Goal: Navigation & Orientation: Find specific page/section

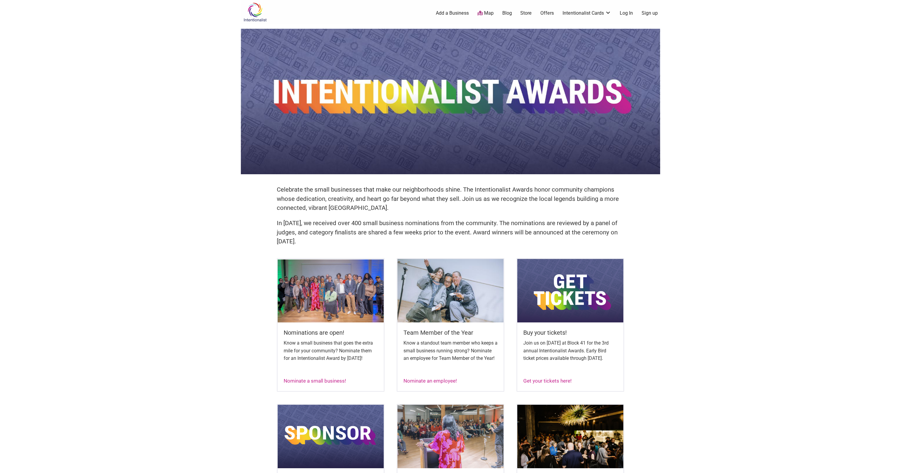
click at [259, 12] on img at bounding box center [255, 11] width 28 height 19
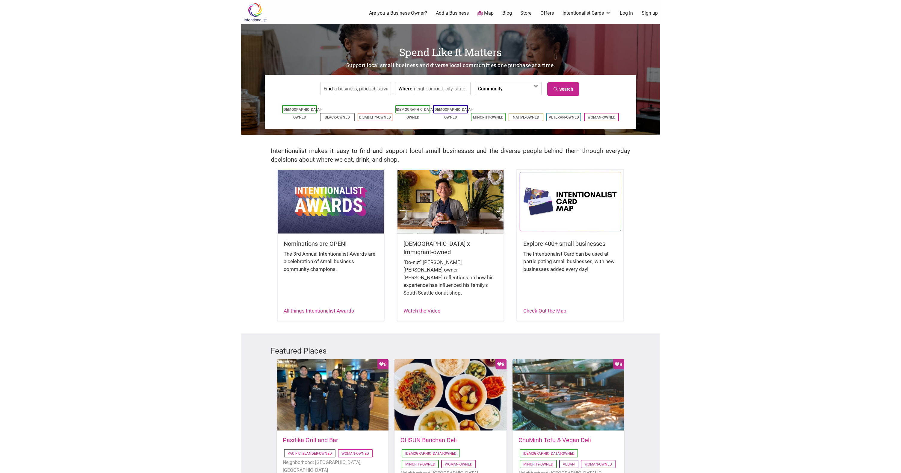
click at [488, 13] on link "Map" at bounding box center [485, 13] width 16 height 7
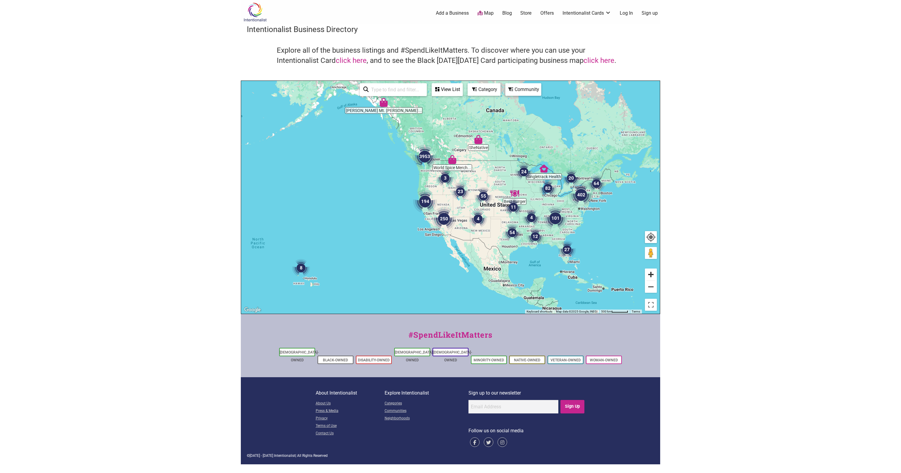
click at [651, 273] on button "Zoom in" at bounding box center [651, 275] width 12 height 12
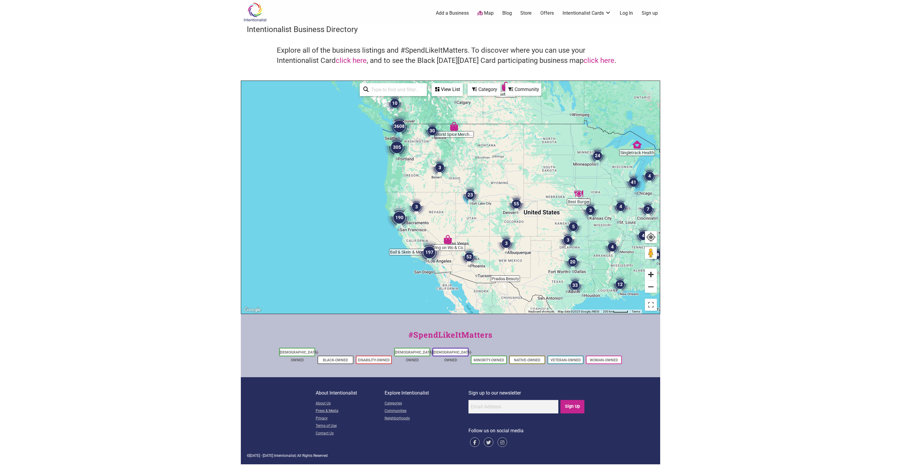
click at [651, 273] on button "Zoom in" at bounding box center [651, 275] width 12 height 12
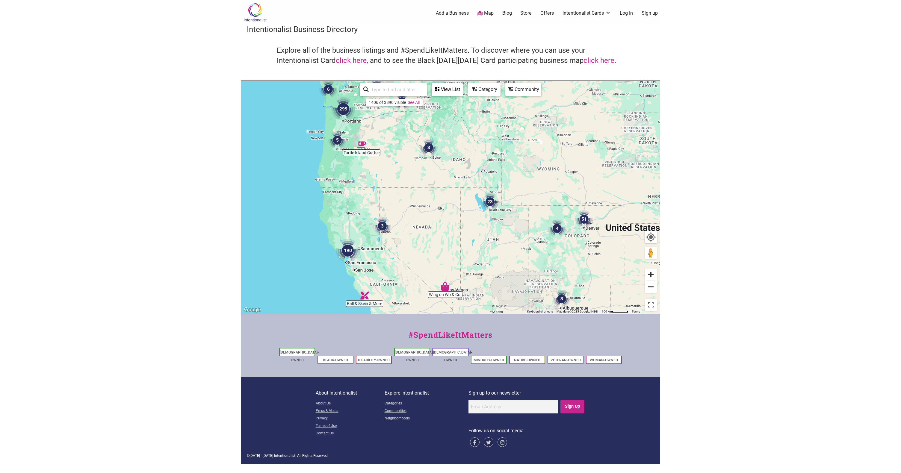
click at [651, 273] on button "Zoom in" at bounding box center [651, 275] width 12 height 12
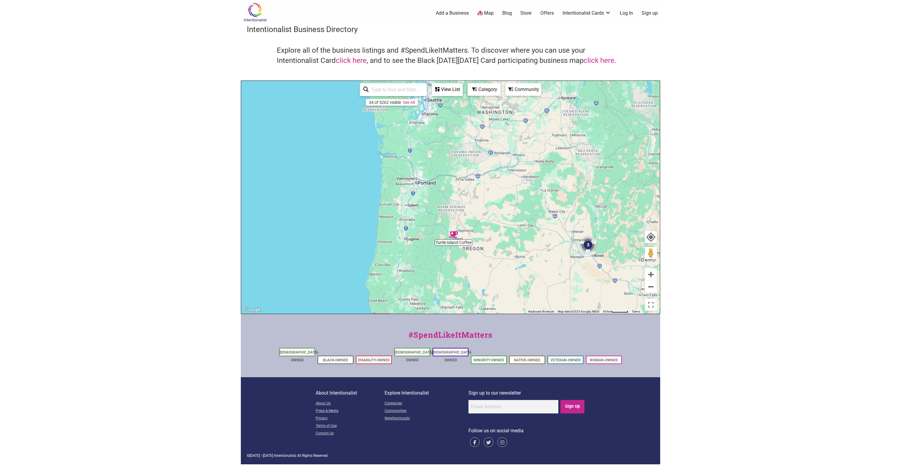
drag, startPoint x: 337, startPoint y: 151, endPoint x: 519, endPoint y: 289, distance: 229.0
click at [519, 289] on div "To navigate, press the arrow keys." at bounding box center [450, 197] width 419 height 233
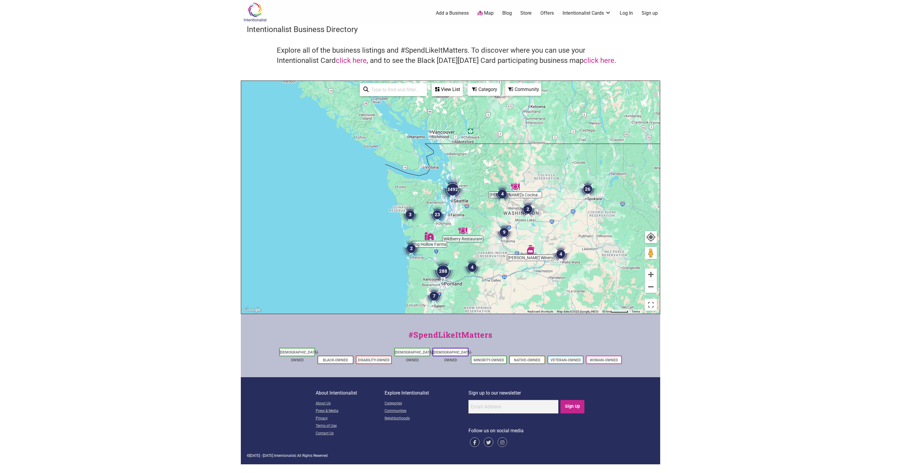
drag, startPoint x: 450, startPoint y: 206, endPoint x: 473, endPoint y: 314, distance: 110.2
click at [473, 314] on div "← Move left → Move right ↑ Move up ↓ Move down + Zoom in - Zoom out Home Jump l…" at bounding box center [450, 198] width 419 height 234
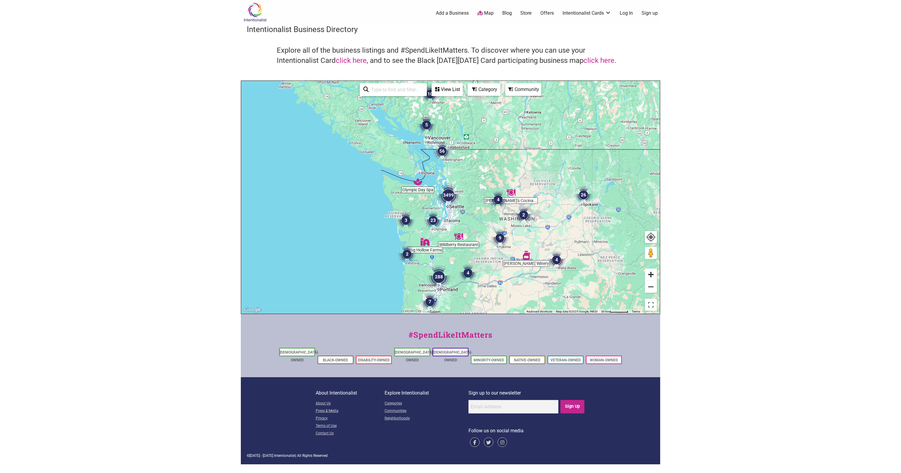
click at [651, 275] on button "Zoom in" at bounding box center [651, 275] width 12 height 12
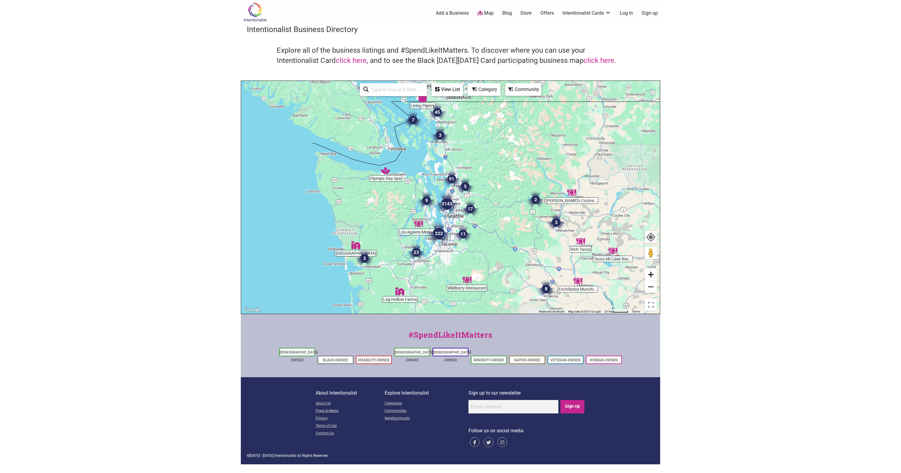
click at [651, 275] on button "Zoom in" at bounding box center [651, 275] width 12 height 12
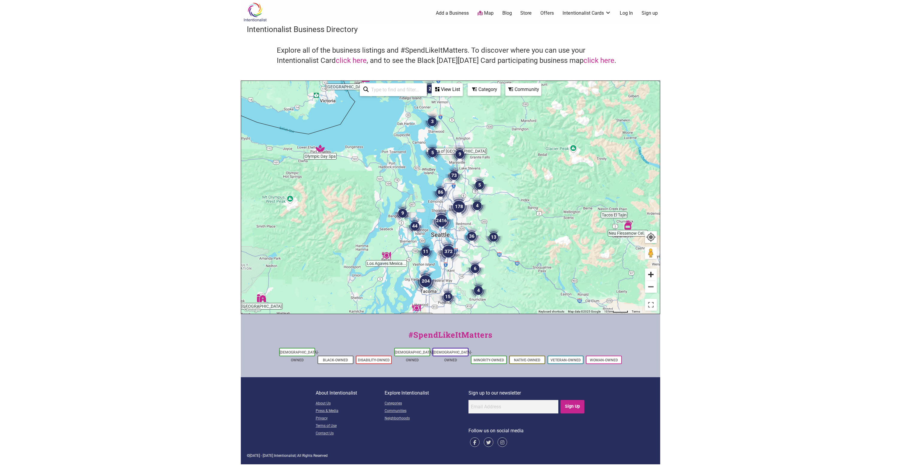
click at [651, 275] on button "Zoom in" at bounding box center [651, 275] width 12 height 12
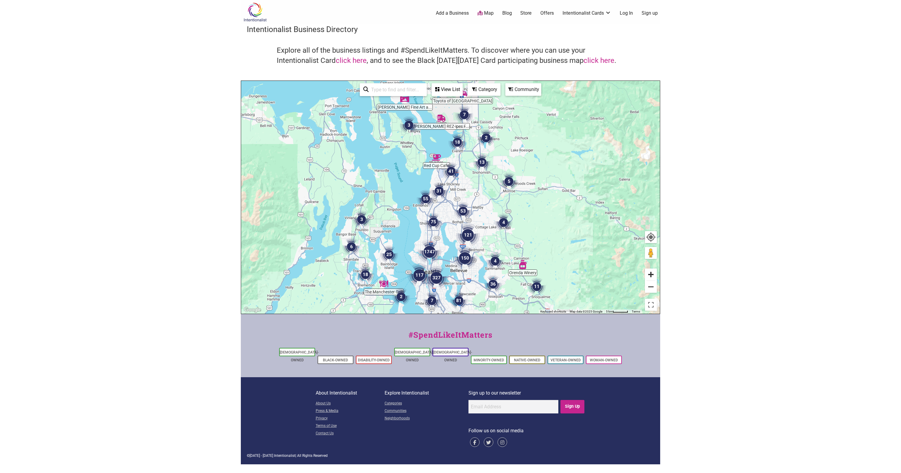
click at [651, 275] on button "Zoom in" at bounding box center [651, 275] width 12 height 12
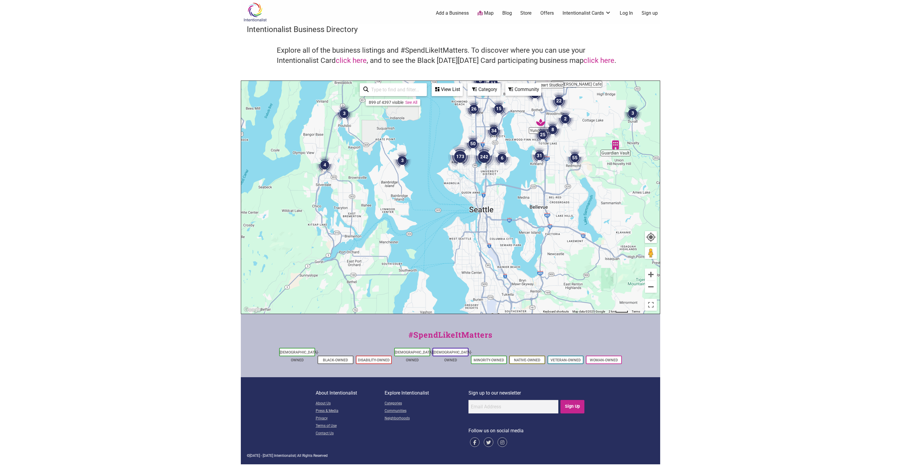
drag, startPoint x: 439, startPoint y: 295, endPoint x: 511, endPoint y: 158, distance: 154.8
click at [511, 158] on div "To navigate, press the arrow keys." at bounding box center [450, 197] width 419 height 233
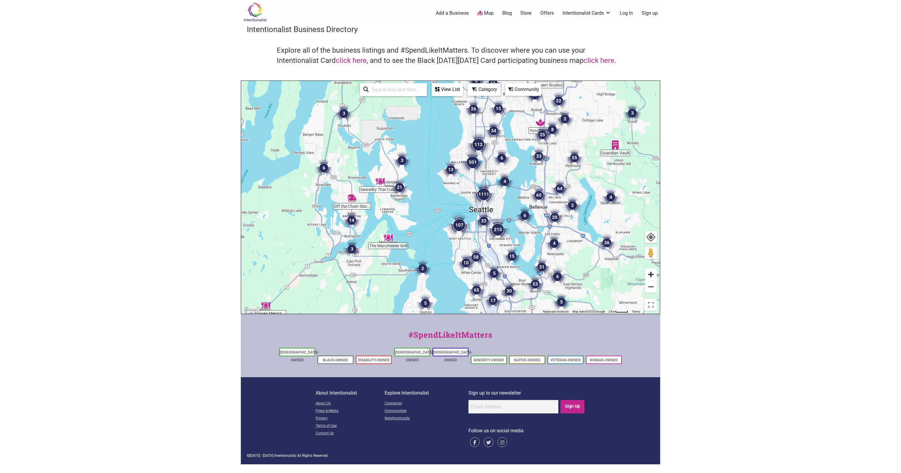
click at [650, 275] on button "Zoom in" at bounding box center [651, 275] width 12 height 12
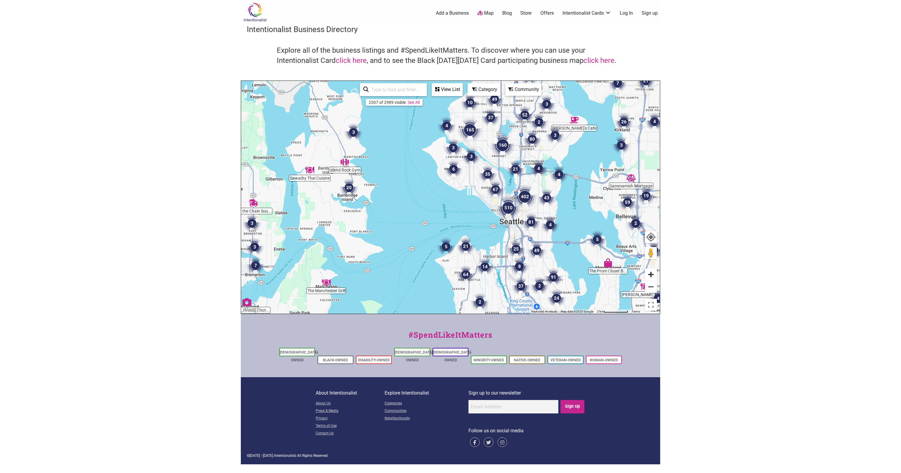
click at [650, 275] on button "Zoom in" at bounding box center [651, 275] width 12 height 12
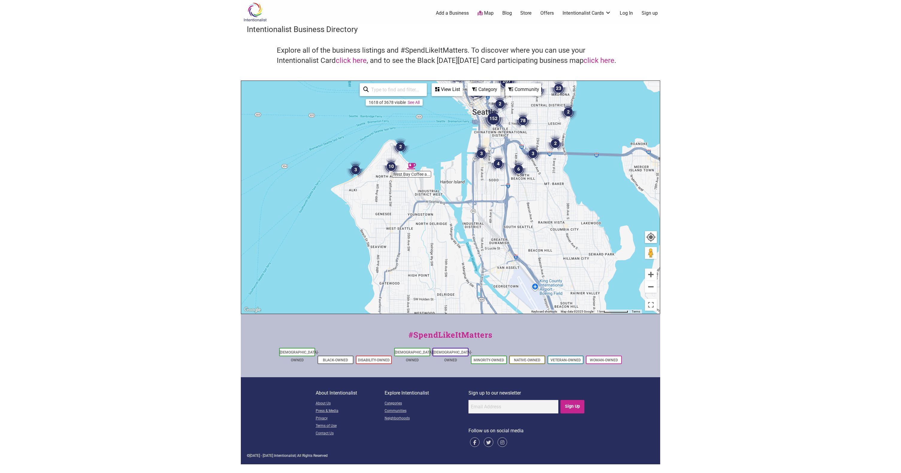
drag, startPoint x: 484, startPoint y: 267, endPoint x: 396, endPoint y: 132, distance: 160.9
click at [396, 132] on div "To navigate, press the arrow keys." at bounding box center [450, 197] width 419 height 233
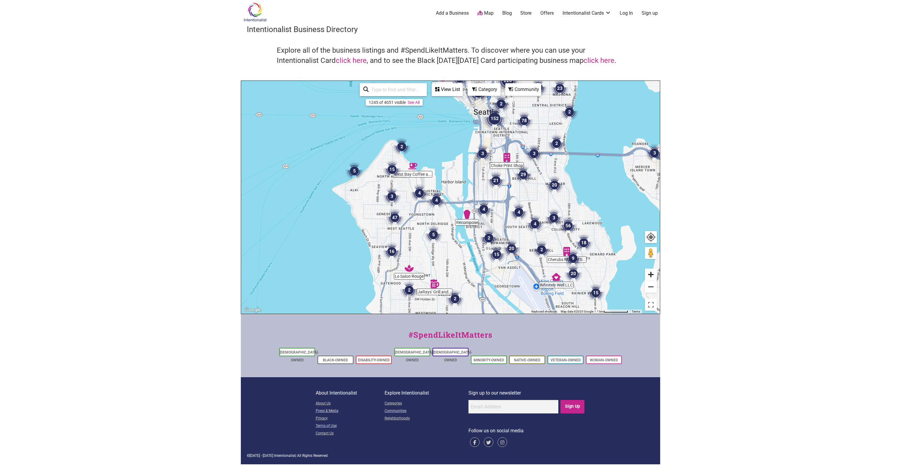
click at [651, 273] on button "Zoom in" at bounding box center [651, 275] width 12 height 12
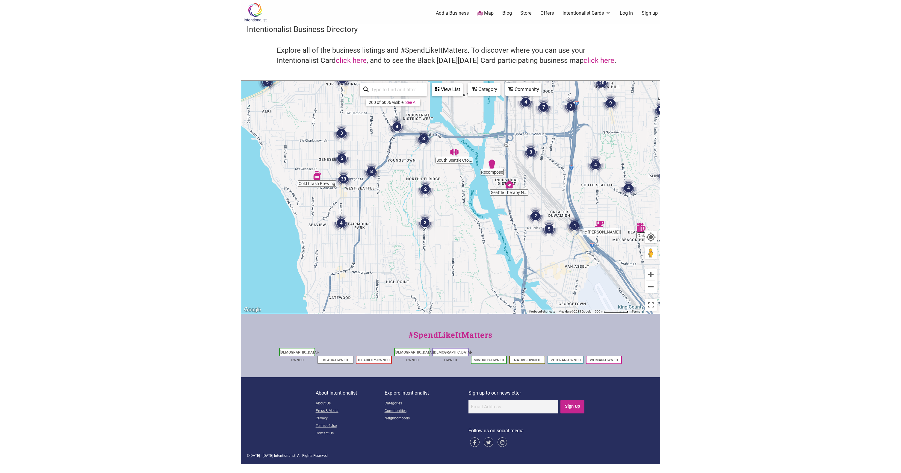
drag, startPoint x: 452, startPoint y: 264, endPoint x: 461, endPoint y: 191, distance: 74.2
click at [461, 191] on div "To navigate, press the arrow keys." at bounding box center [450, 197] width 419 height 233
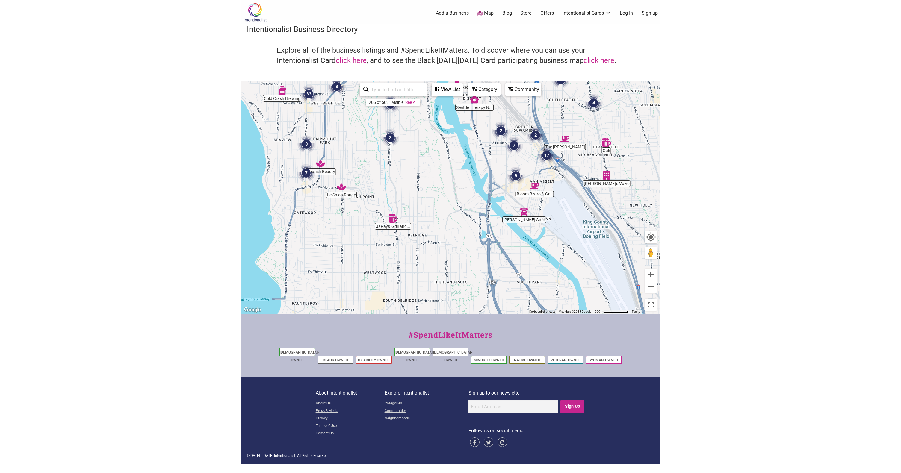
drag, startPoint x: 634, startPoint y: 278, endPoint x: 599, endPoint y: 192, distance: 92.8
click at [599, 192] on div "To navigate, press the arrow keys." at bounding box center [450, 197] width 419 height 233
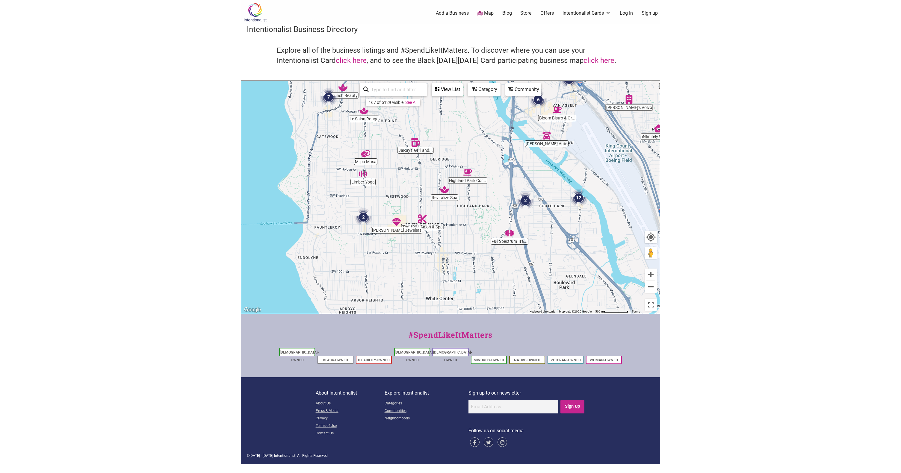
drag, startPoint x: 580, startPoint y: 263, endPoint x: 603, endPoint y: 184, distance: 82.2
click at [603, 184] on div "To navigate, press the arrow keys." at bounding box center [450, 197] width 419 height 233
click at [650, 276] on button "Zoom in" at bounding box center [651, 275] width 12 height 12
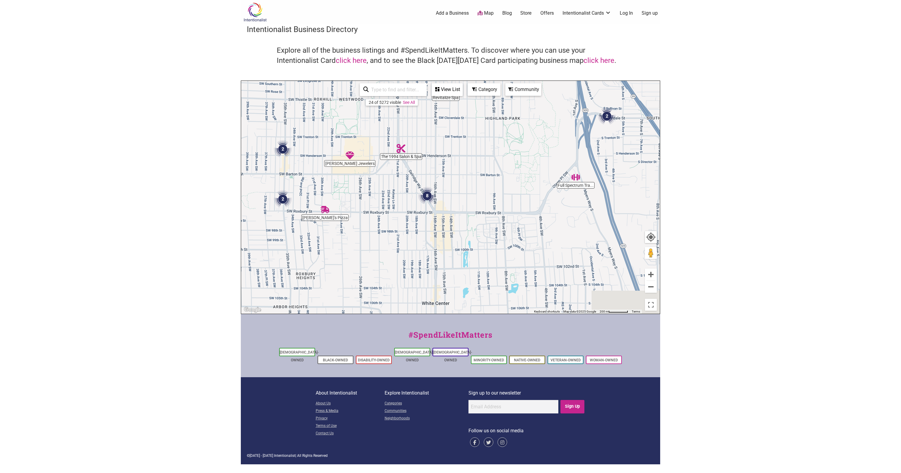
drag, startPoint x: 499, startPoint y: 265, endPoint x: 506, endPoint y: 166, distance: 99.4
click at [506, 166] on div "To navigate, press the arrow keys." at bounding box center [450, 197] width 419 height 233
click at [651, 276] on button "Zoom in" at bounding box center [651, 275] width 12 height 12
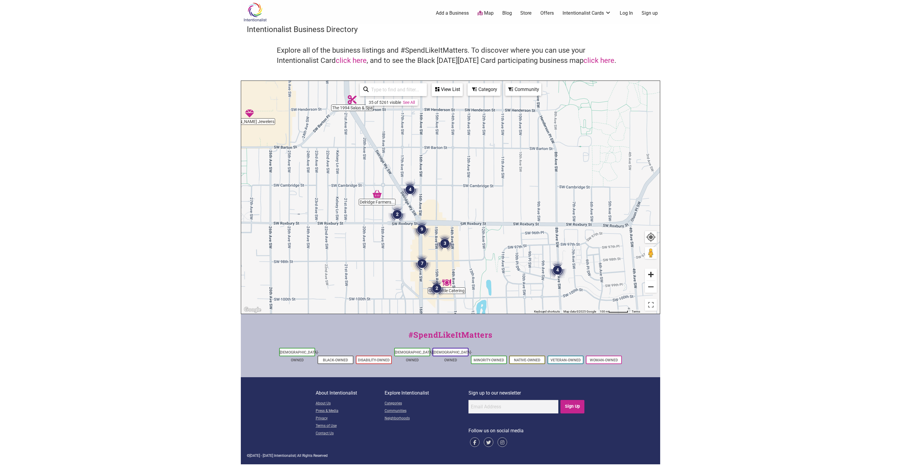
click at [651, 275] on button "Zoom in" at bounding box center [651, 275] width 12 height 12
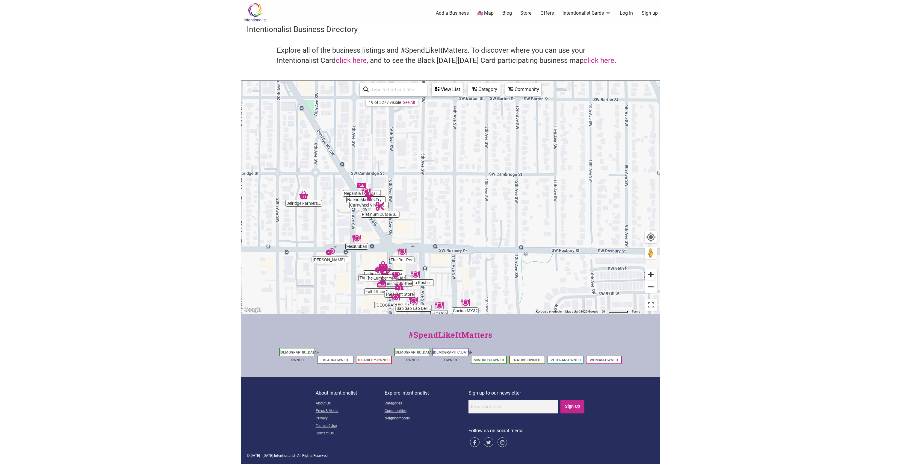
click at [651, 274] on button "Zoom in" at bounding box center [651, 275] width 12 height 12
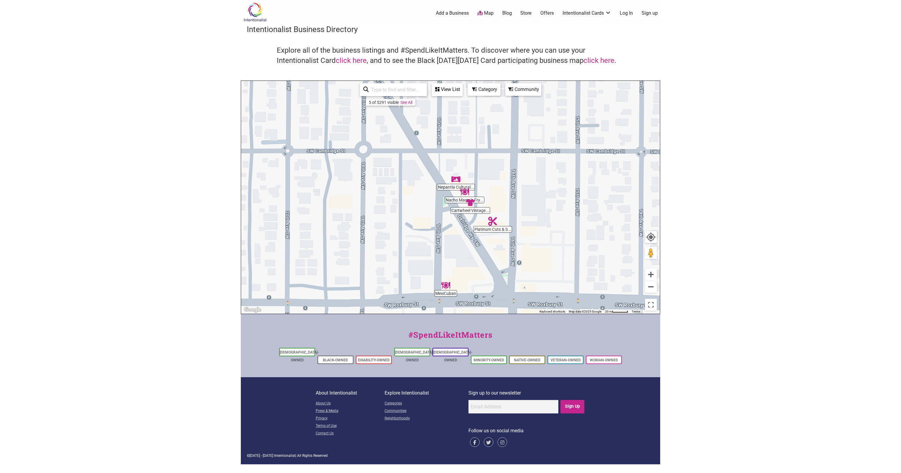
drag, startPoint x: 388, startPoint y: 230, endPoint x: 572, endPoint y: 231, distance: 184.5
click at [572, 231] on div "To navigate, press the arrow keys." at bounding box center [450, 197] width 419 height 233
click at [653, 274] on button "Zoom in" at bounding box center [651, 275] width 12 height 12
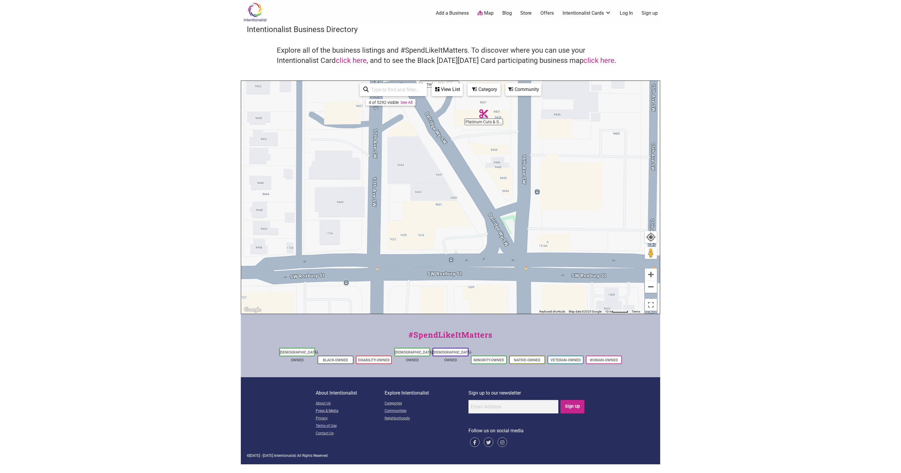
drag, startPoint x: 502, startPoint y: 227, endPoint x: 451, endPoint y: 90, distance: 145.8
click at [451, 90] on div "Nepantla Cultural... Platinum Cuts & S... Nacho Mama's Fry... Cartwheel Vintage…" at bounding box center [450, 197] width 419 height 233
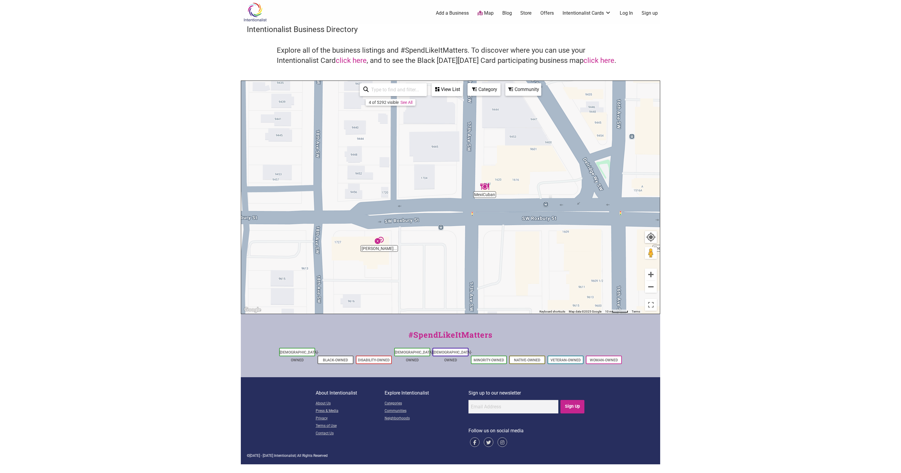
drag, startPoint x: 486, startPoint y: 218, endPoint x: 580, endPoint y: 157, distance: 112.5
click at [580, 157] on div "To navigate, press the arrow keys." at bounding box center [450, 197] width 419 height 233
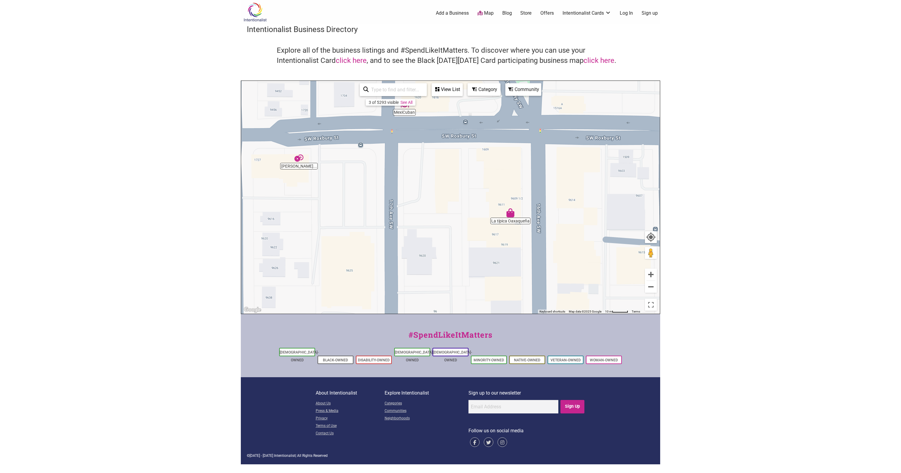
drag, startPoint x: 569, startPoint y: 261, endPoint x: 487, endPoint y: 176, distance: 117.5
click at [487, 176] on div "To navigate, press the arrow keys." at bounding box center [450, 197] width 419 height 233
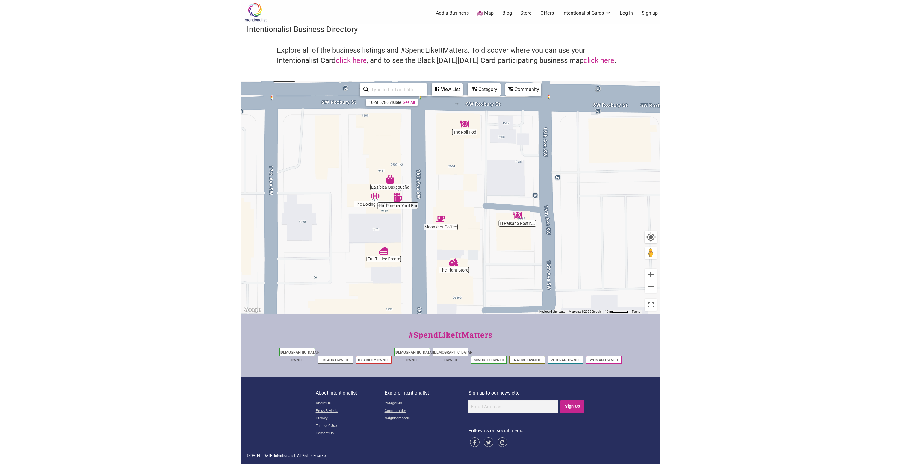
drag, startPoint x: 589, startPoint y: 244, endPoint x: 469, endPoint y: 210, distance: 125.3
click at [469, 210] on div "To navigate, press the arrow keys." at bounding box center [450, 197] width 419 height 233
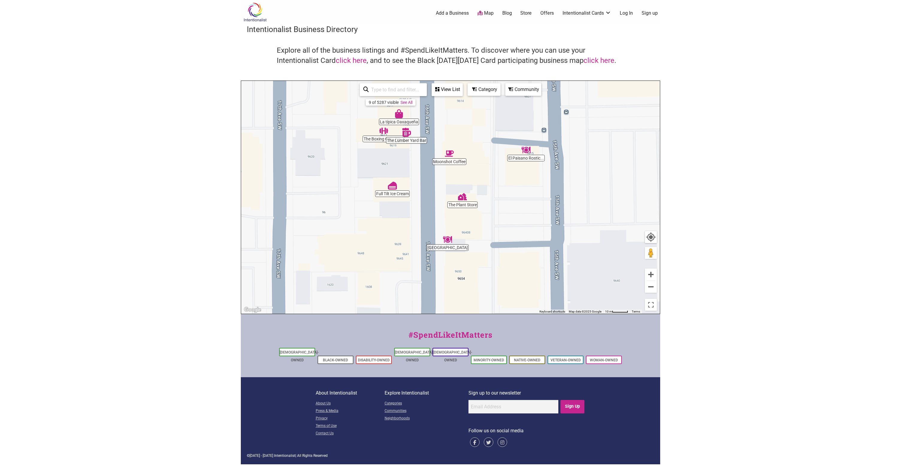
drag, startPoint x: 477, startPoint y: 262, endPoint x: 486, endPoint y: 195, distance: 67.9
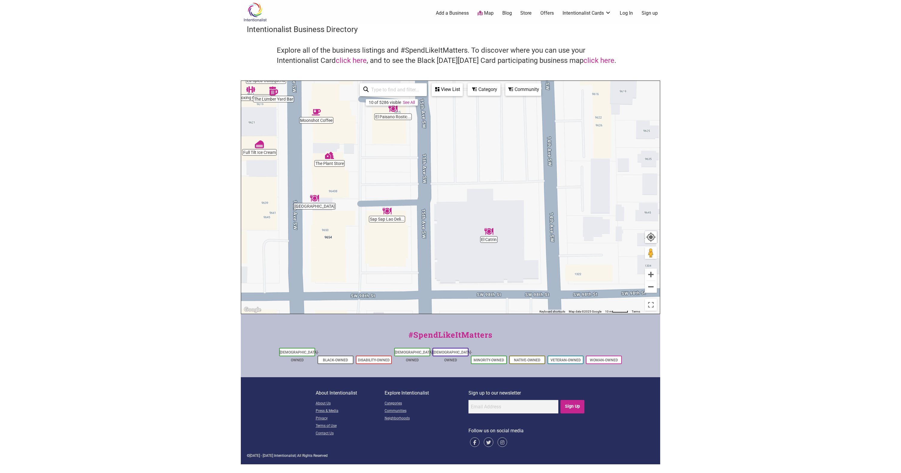
drag, startPoint x: 503, startPoint y: 285, endPoint x: 370, endPoint y: 243, distance: 139.6
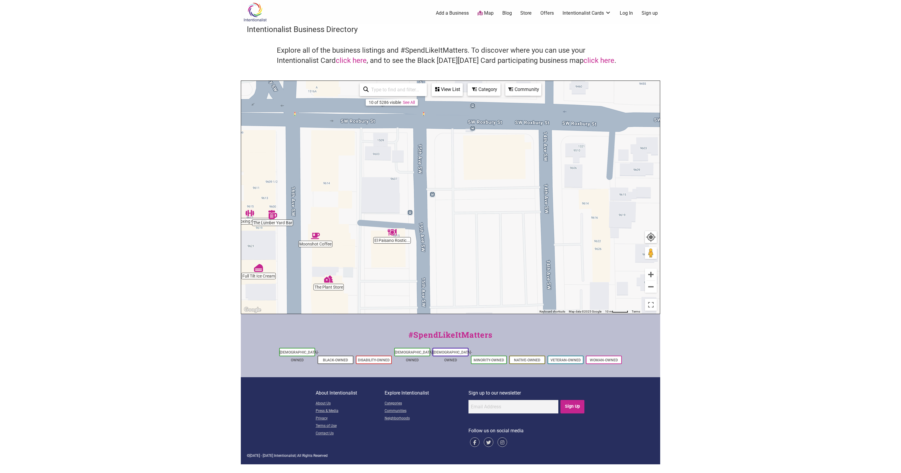
drag, startPoint x: 495, startPoint y: 156, endPoint x: 494, endPoint y: 281, distance: 124.9
click at [494, 281] on div "To navigate, press the arrow keys." at bounding box center [450, 197] width 419 height 233
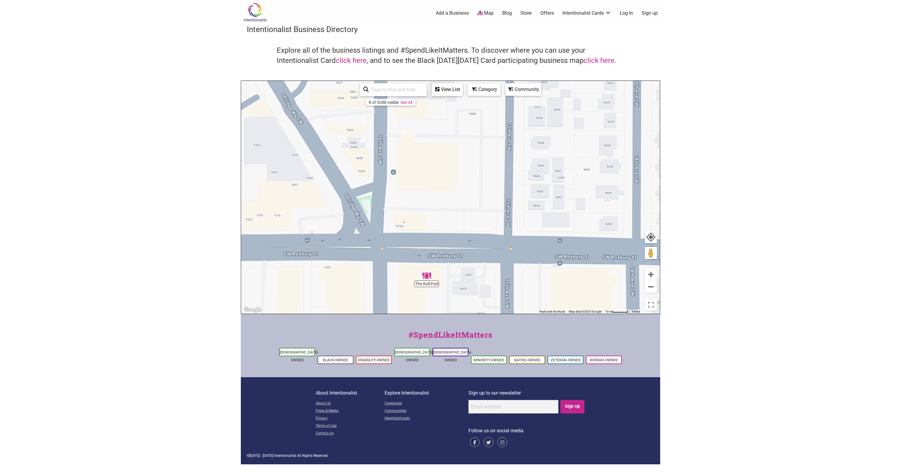
drag, startPoint x: 413, startPoint y: 158, endPoint x: 500, endPoint y: 293, distance: 160.5
click at [500, 293] on div "To navigate, press the arrow keys." at bounding box center [450, 197] width 419 height 233
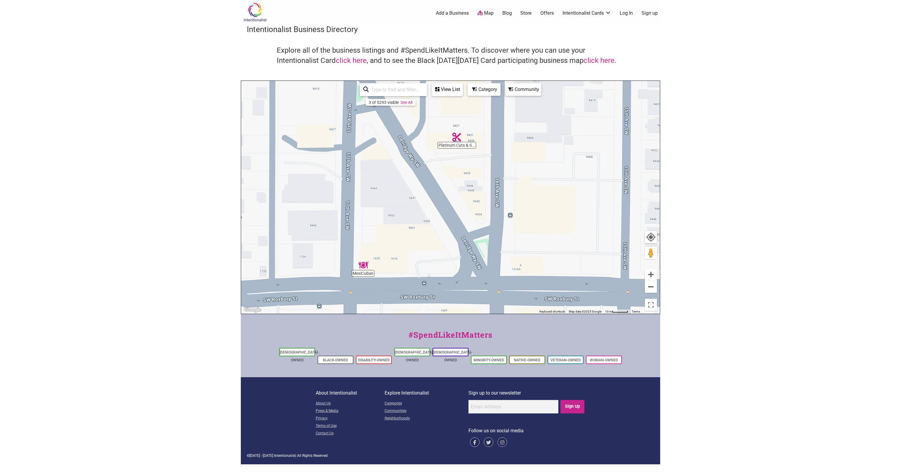
drag, startPoint x: 438, startPoint y: 194, endPoint x: 557, endPoint y: 240, distance: 126.9
click at [557, 240] on div "To navigate, press the arrow keys." at bounding box center [450, 197] width 419 height 233
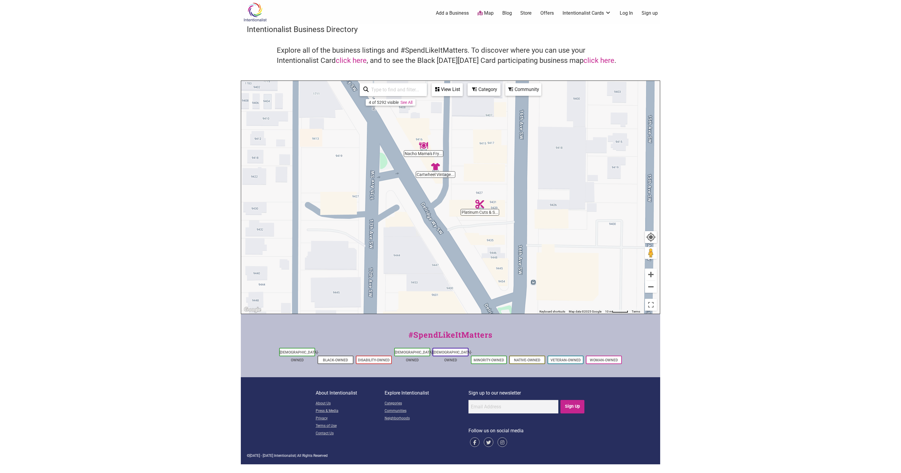
drag, startPoint x: 398, startPoint y: 162, endPoint x: 421, endPoint y: 230, distance: 71.5
click at [421, 230] on div "To navigate, press the arrow keys." at bounding box center [450, 197] width 419 height 233
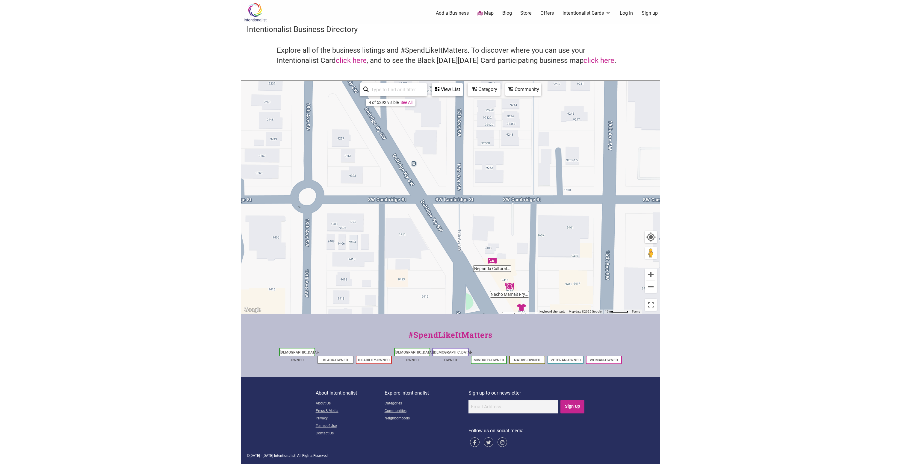
drag, startPoint x: 336, startPoint y: 143, endPoint x: 422, endPoint y: 283, distance: 164.9
click at [422, 283] on div "To navigate, press the arrow keys." at bounding box center [450, 197] width 419 height 233
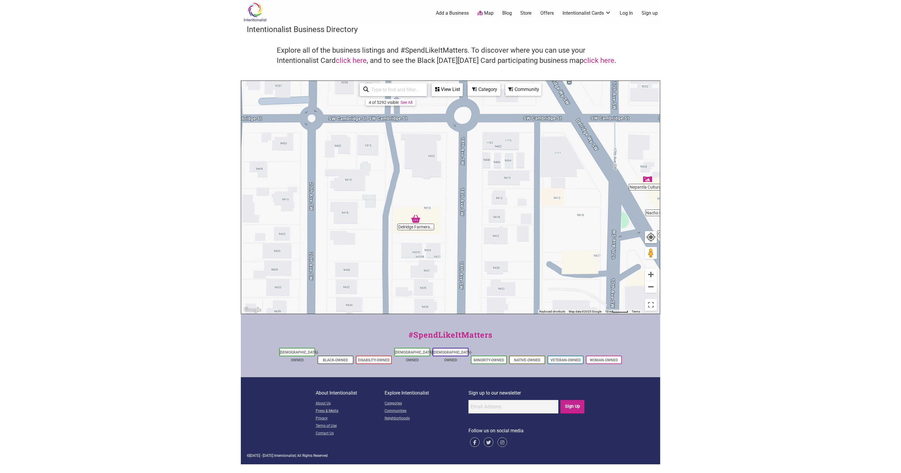
drag, startPoint x: 372, startPoint y: 271, endPoint x: 526, endPoint y: 189, distance: 174.6
click at [527, 190] on div "To navigate, press the arrow keys." at bounding box center [450, 197] width 419 height 233
click at [651, 287] on button "Zoom out" at bounding box center [651, 287] width 12 height 12
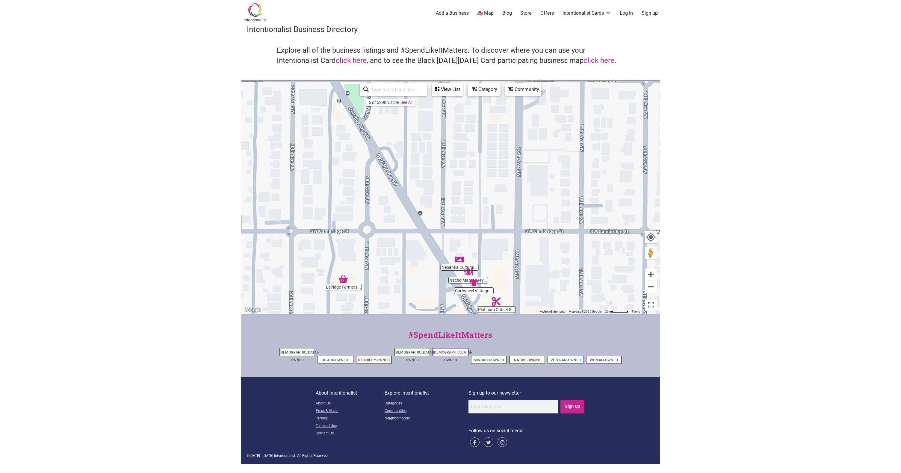
drag, startPoint x: 442, startPoint y: 187, endPoint x: 399, endPoint y: 226, distance: 58.7
click at [399, 226] on div "To navigate, press the arrow keys." at bounding box center [450, 197] width 419 height 233
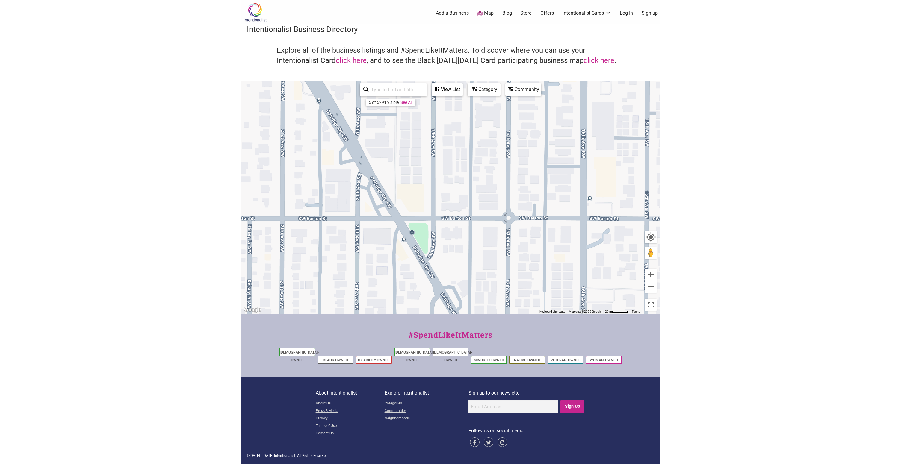
drag, startPoint x: 352, startPoint y: 151, endPoint x: 411, endPoint y: 288, distance: 149.5
click at [411, 288] on div "To navigate, press the arrow keys." at bounding box center [450, 197] width 419 height 233
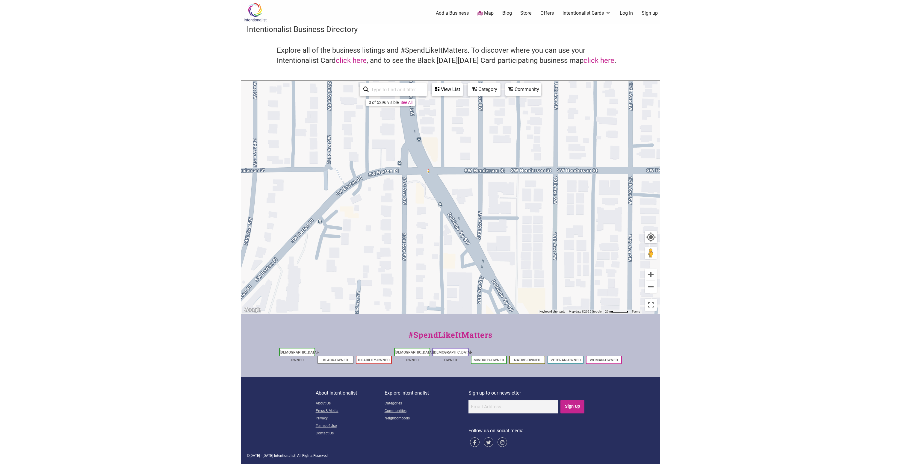
drag, startPoint x: 346, startPoint y: 202, endPoint x: 473, endPoint y: 305, distance: 163.5
click at [473, 305] on div "To navigate, press the arrow keys." at bounding box center [450, 197] width 419 height 233
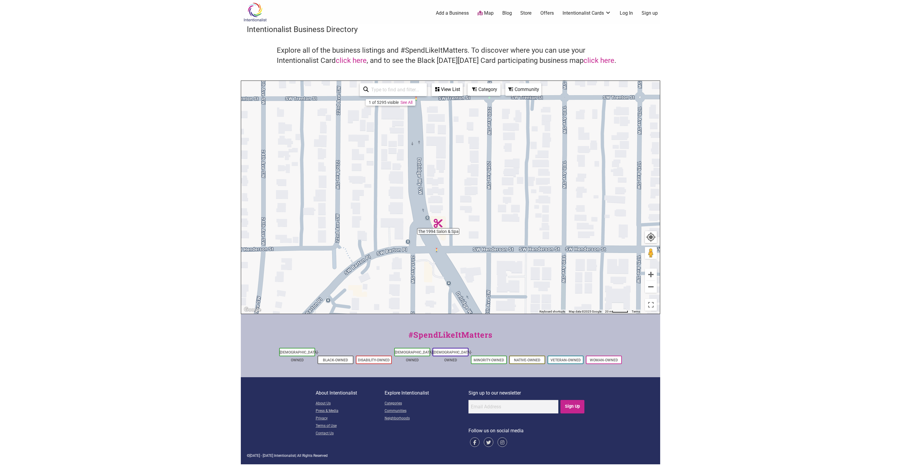
drag, startPoint x: 394, startPoint y: 231, endPoint x: 401, endPoint y: 312, distance: 80.9
click at [401, 312] on div "To navigate, press the arrow keys." at bounding box center [450, 197] width 419 height 233
